Goal: Transaction & Acquisition: Purchase product/service

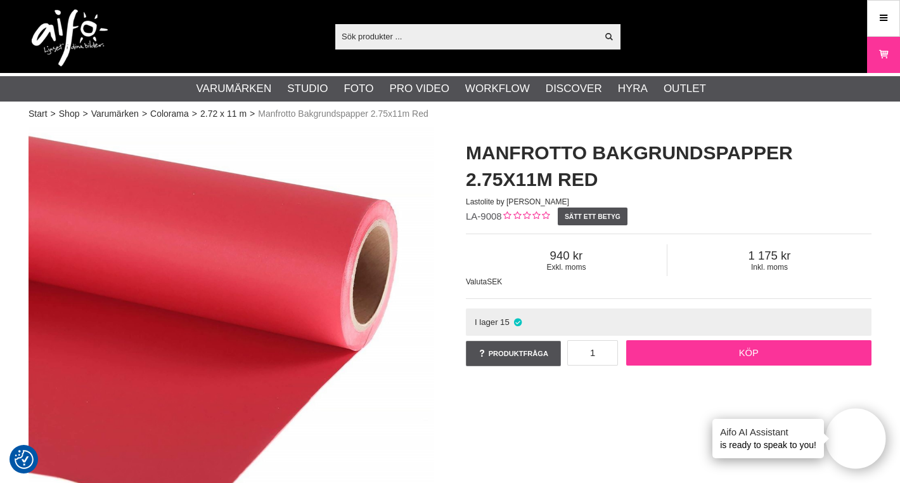
click at [762, 349] on link "Köp" at bounding box center [750, 352] width 246 height 25
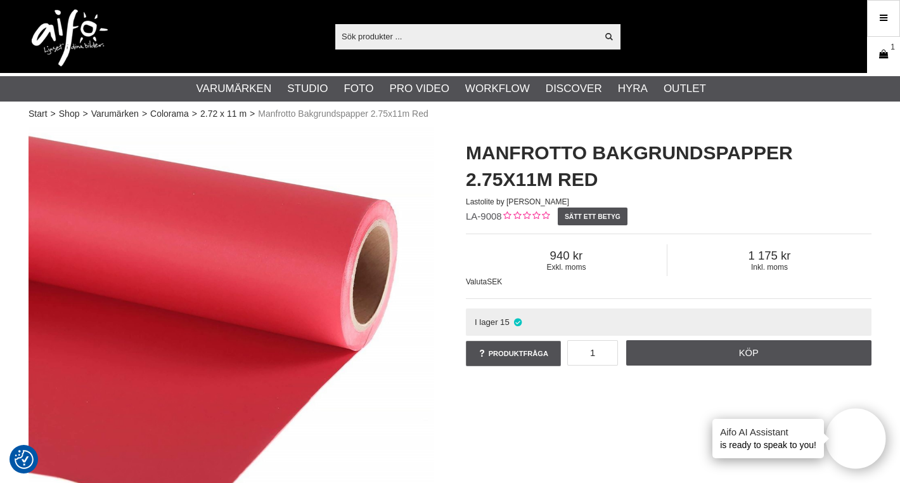
click at [882, 52] on icon at bounding box center [884, 55] width 13 height 14
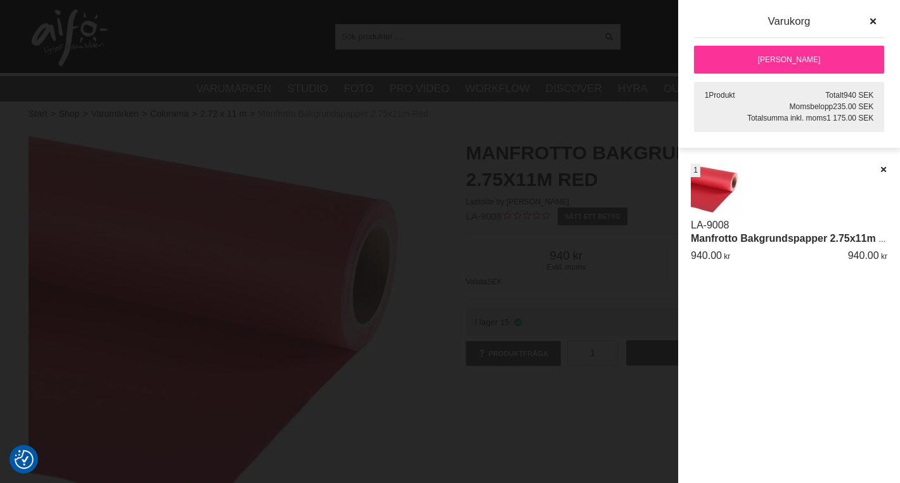
click at [807, 56] on link "[PERSON_NAME]" at bounding box center [789, 60] width 190 height 28
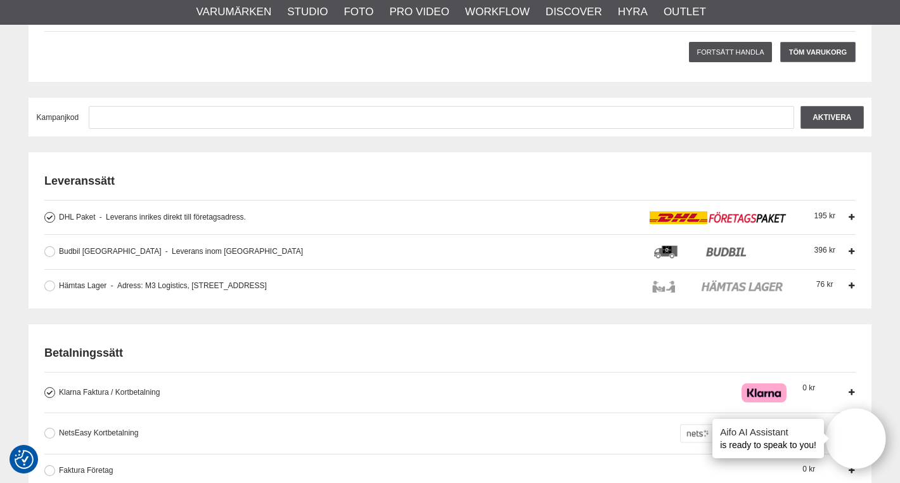
scroll to position [245, 0]
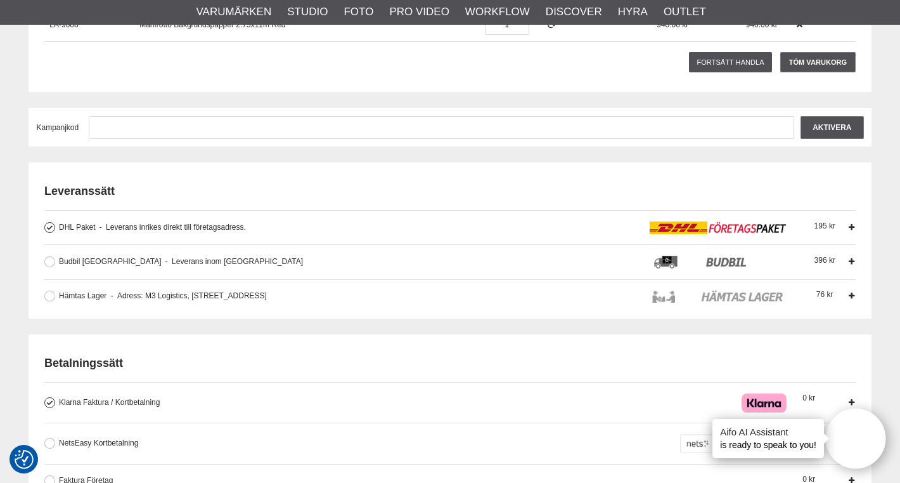
click at [851, 226] on icon at bounding box center [851, 227] width 9 height 9
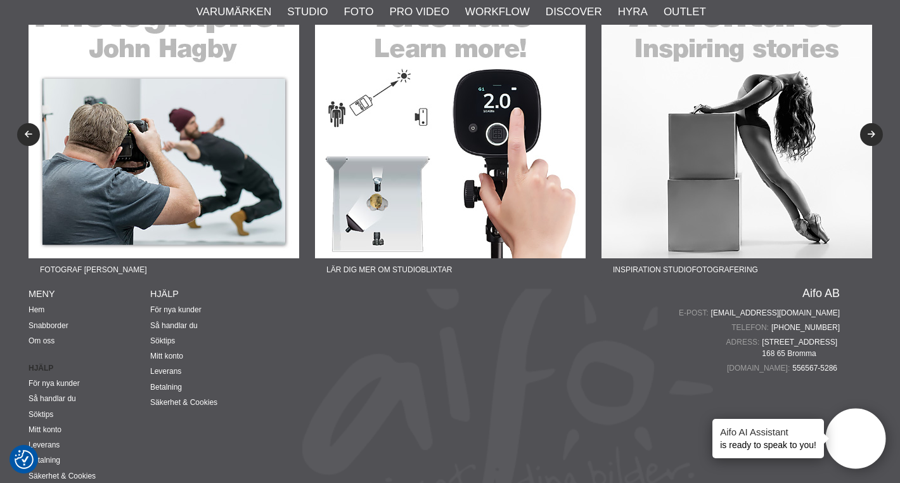
scroll to position [1818, 0]
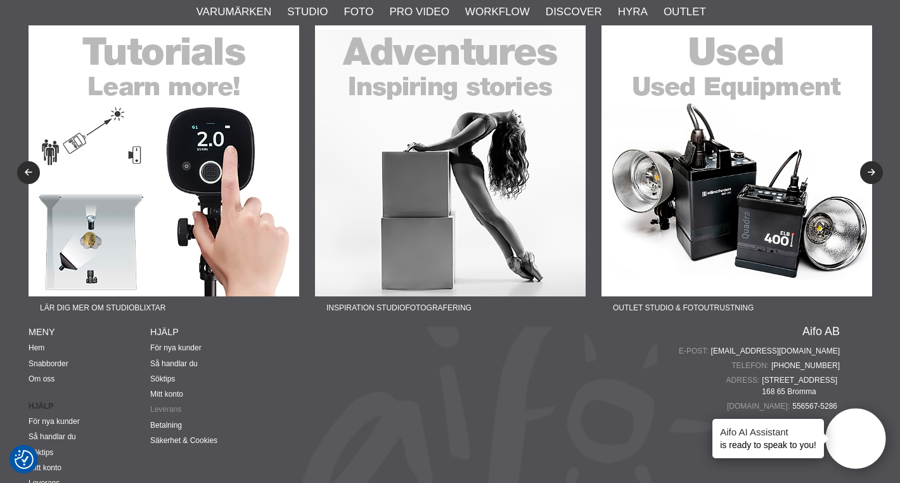
click at [172, 408] on link "Leverans" at bounding box center [165, 409] width 31 height 9
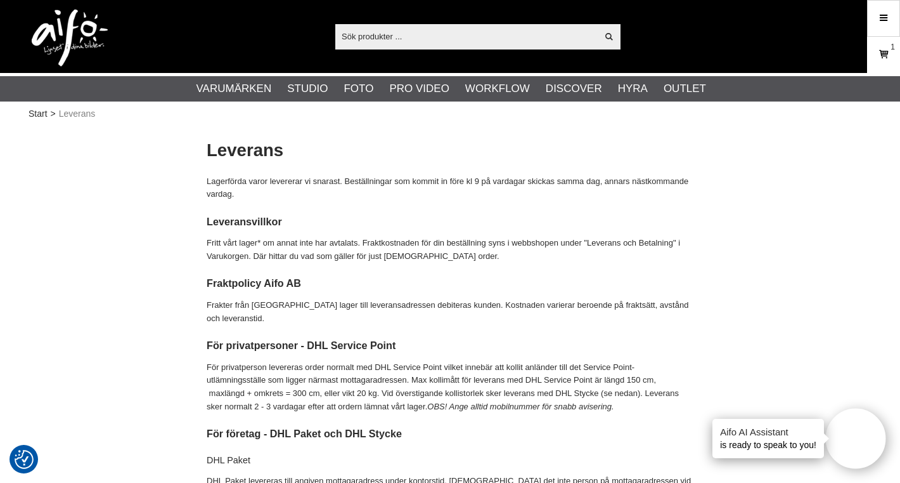
click at [888, 54] on icon at bounding box center [884, 55] width 13 height 14
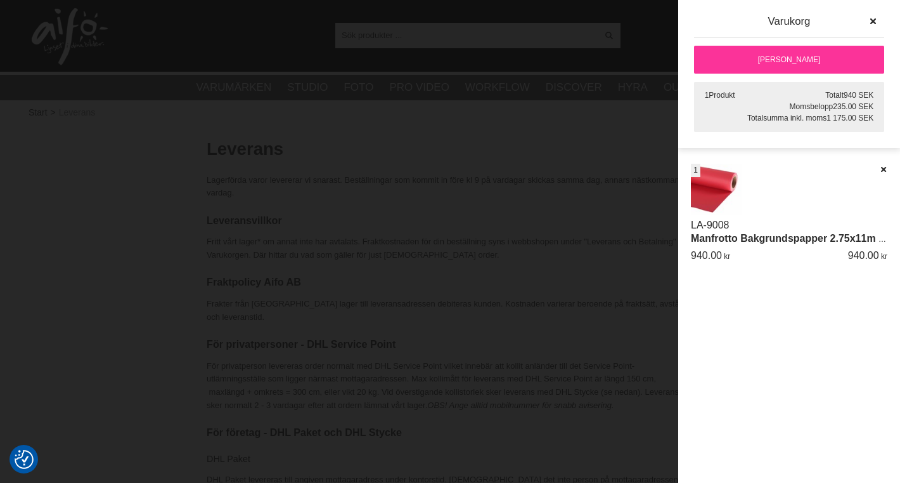
scroll to position [4, 0]
click at [802, 60] on link "[PERSON_NAME]" at bounding box center [789, 60] width 190 height 28
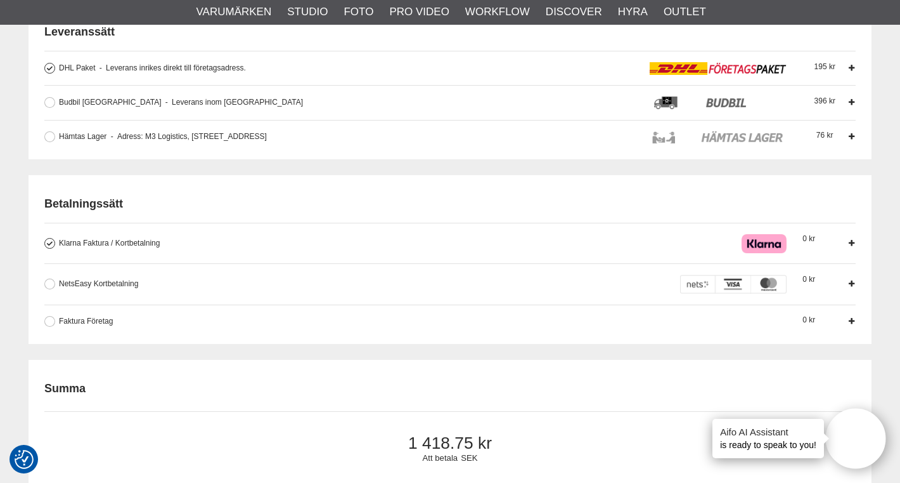
scroll to position [406, 0]
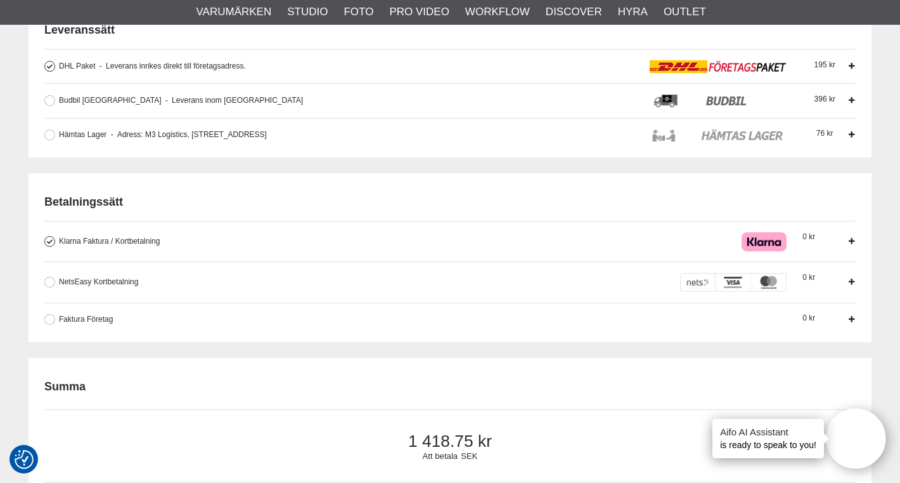
click at [850, 240] on icon at bounding box center [851, 241] width 9 height 9
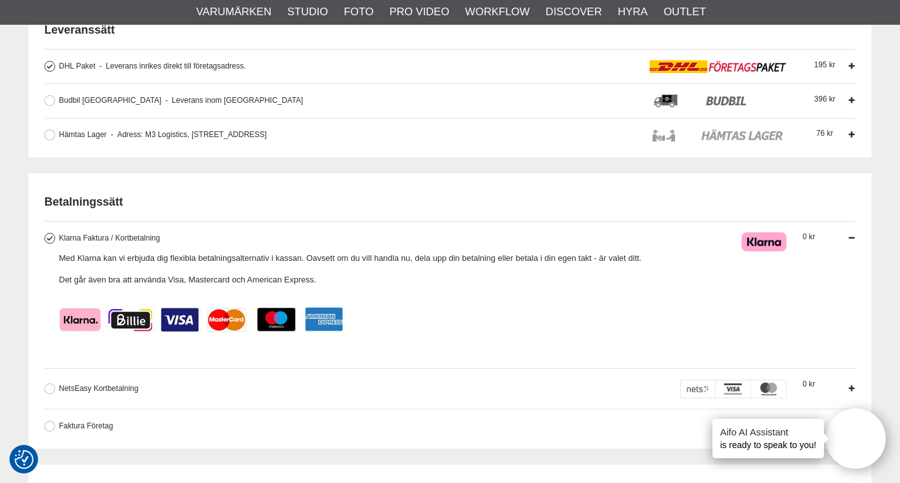
click at [850, 240] on icon at bounding box center [851, 237] width 9 height 9
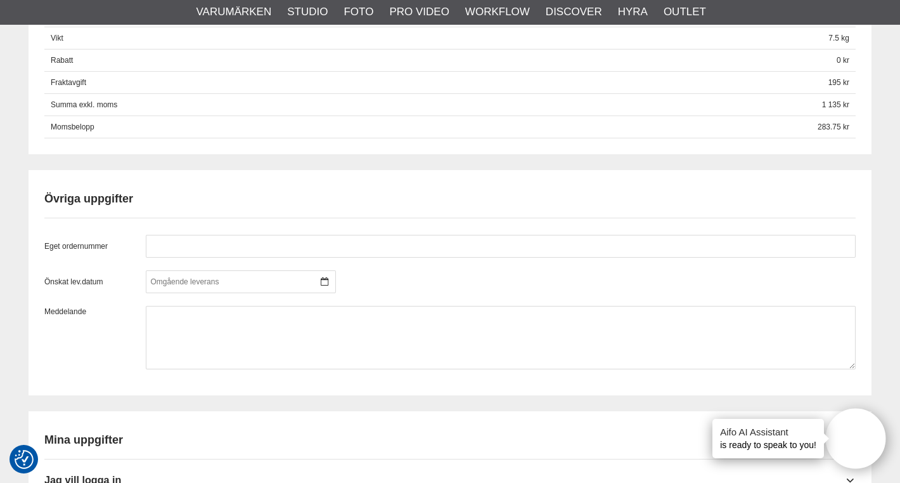
scroll to position [894, 0]
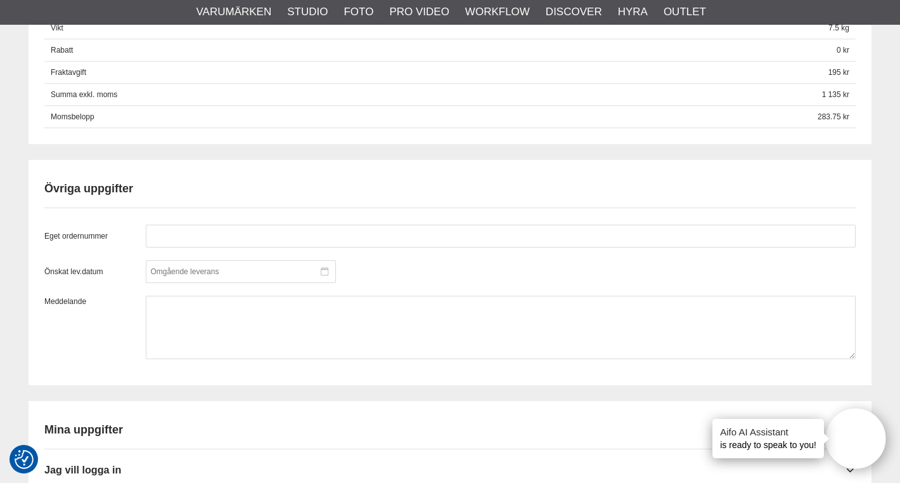
click at [325, 271] on icon at bounding box center [325, 271] width 8 height 9
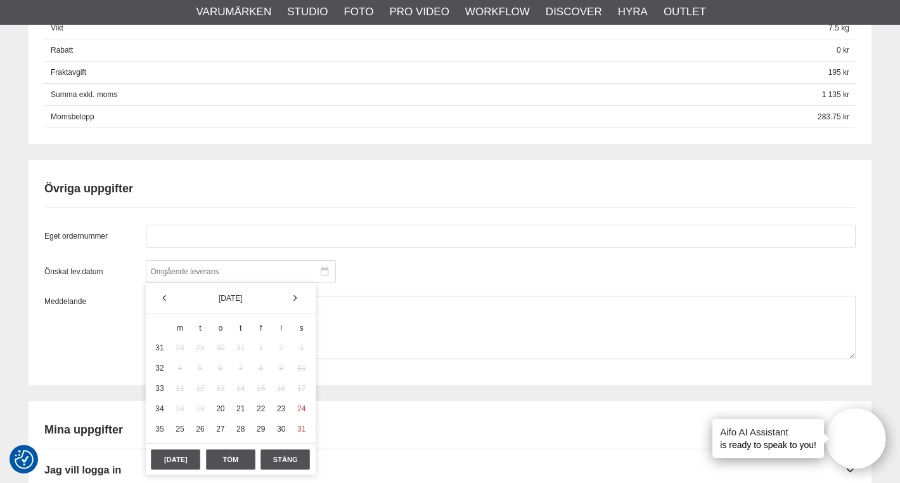
click at [325, 271] on icon at bounding box center [325, 271] width 8 height 9
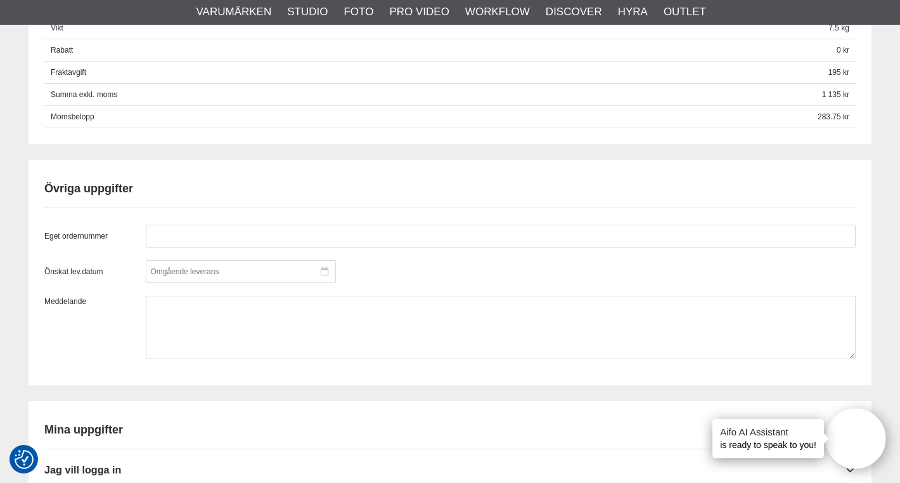
click at [330, 273] on div at bounding box center [241, 271] width 190 height 23
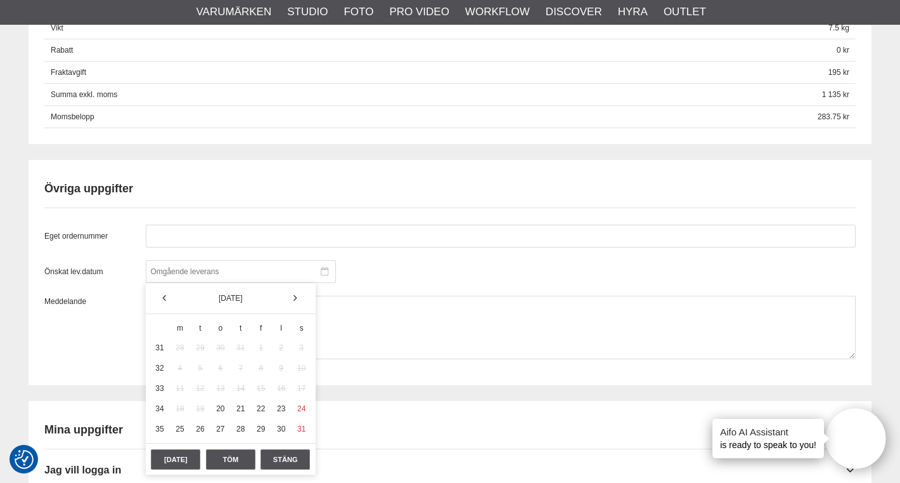
click at [328, 271] on div at bounding box center [241, 271] width 190 height 23
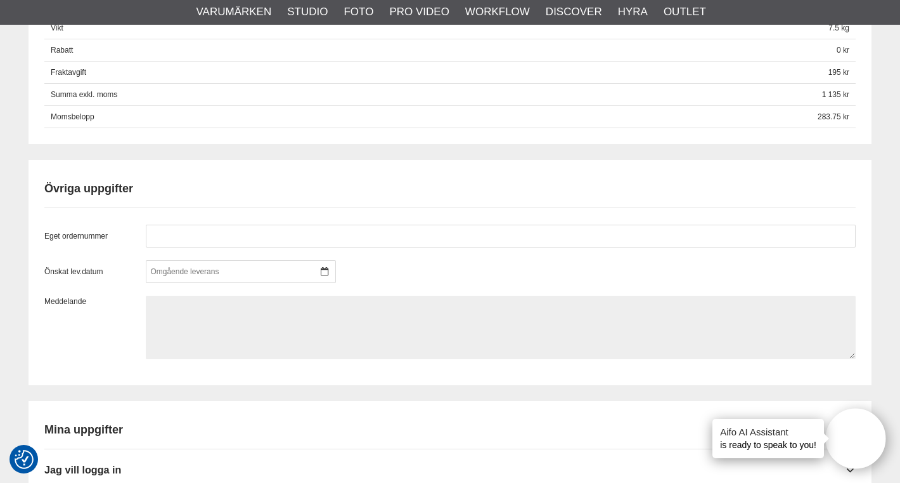
click at [285, 311] on textarea at bounding box center [501, 327] width 710 height 63
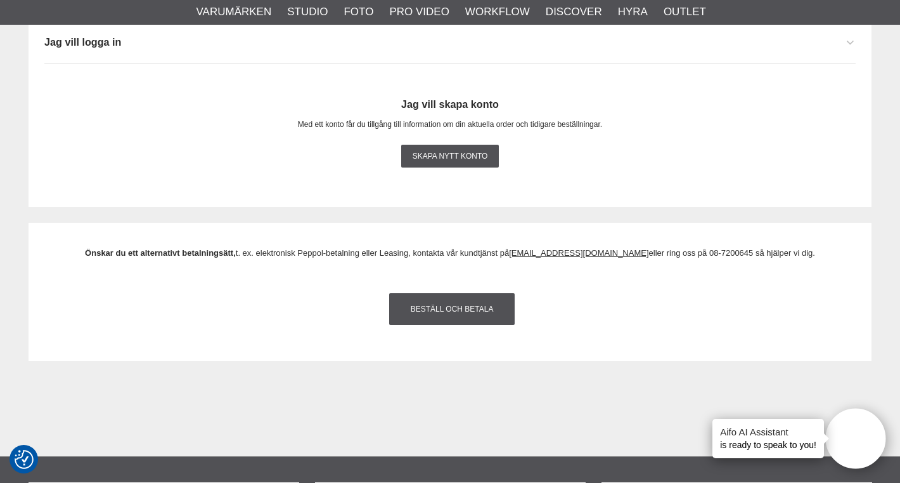
scroll to position [1322, 0]
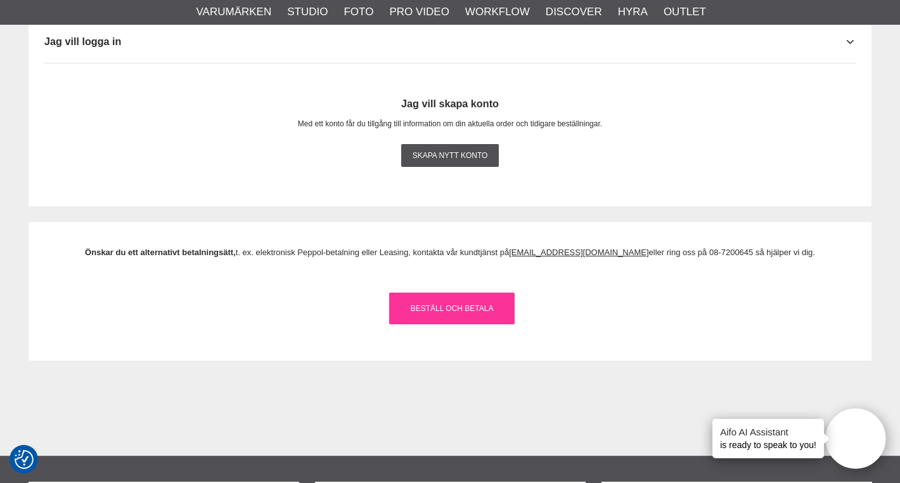
click at [444, 306] on link "Beställ och Betala" at bounding box center [452, 308] width 126 height 32
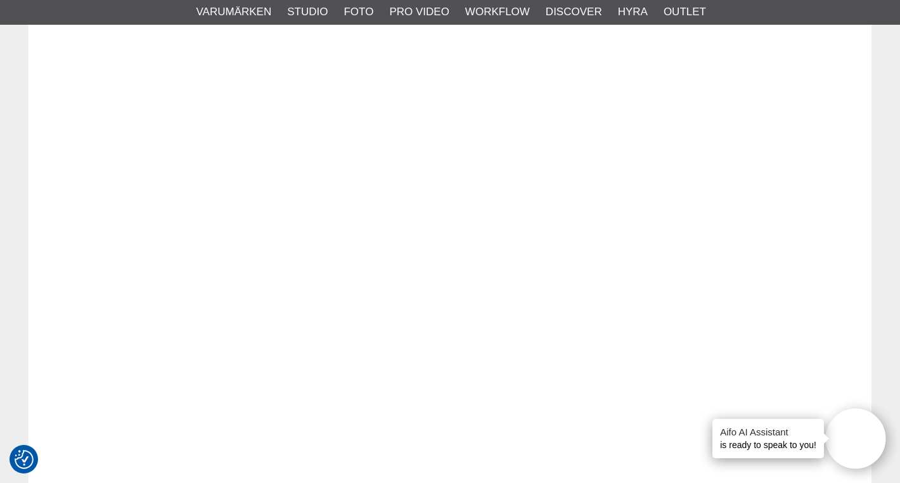
scroll to position [0, 0]
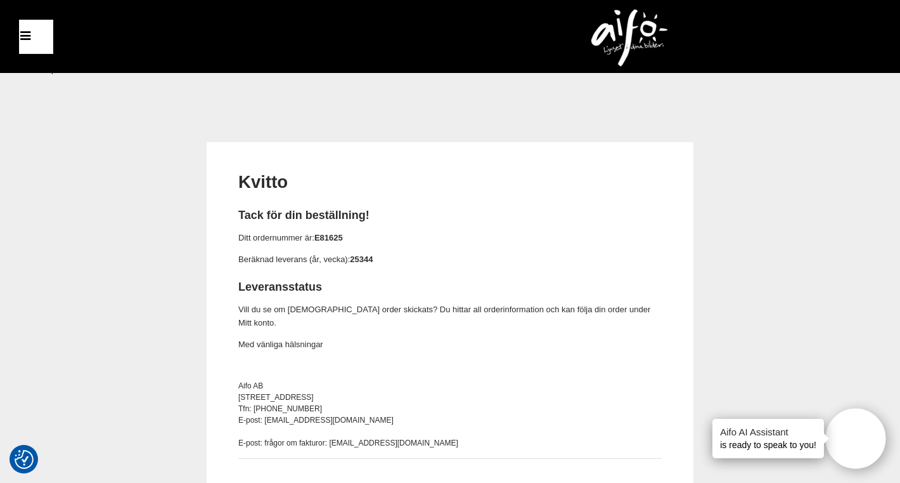
scroll to position [8, 0]
